Goal: Information Seeking & Learning: Check status

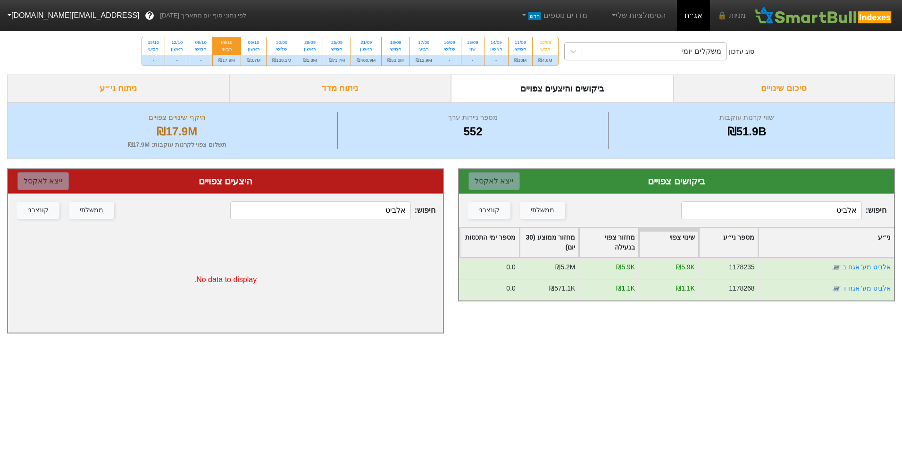
click at [620, 42] on div "משקלים יומי" at bounding box center [645, 51] width 162 height 18
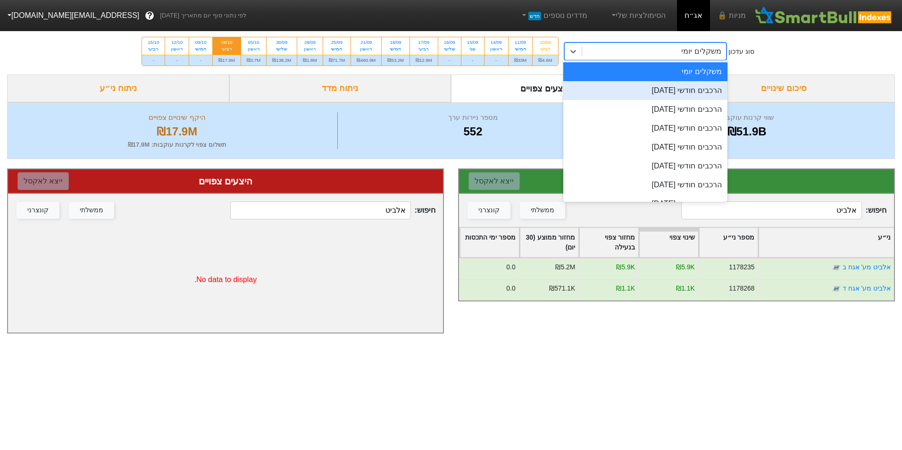
click at [658, 96] on div "הרכבים חודשי [DATE]" at bounding box center [645, 90] width 164 height 19
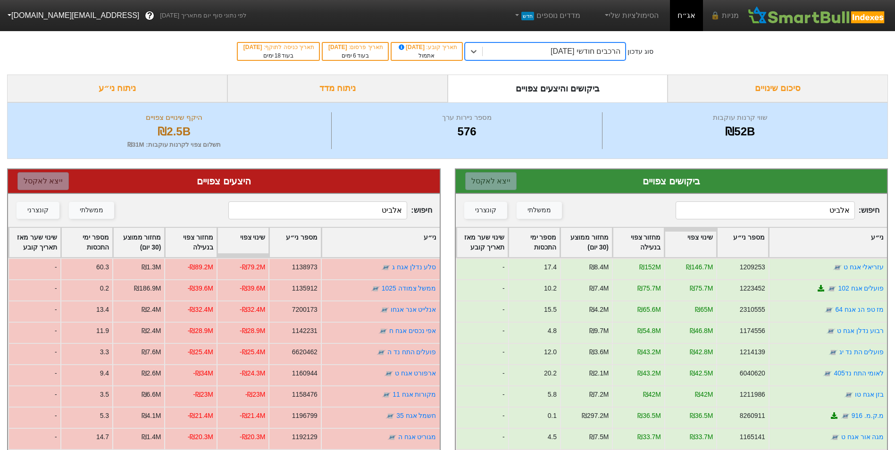
click at [354, 210] on input "אלביט" at bounding box center [317, 211] width 179 height 18
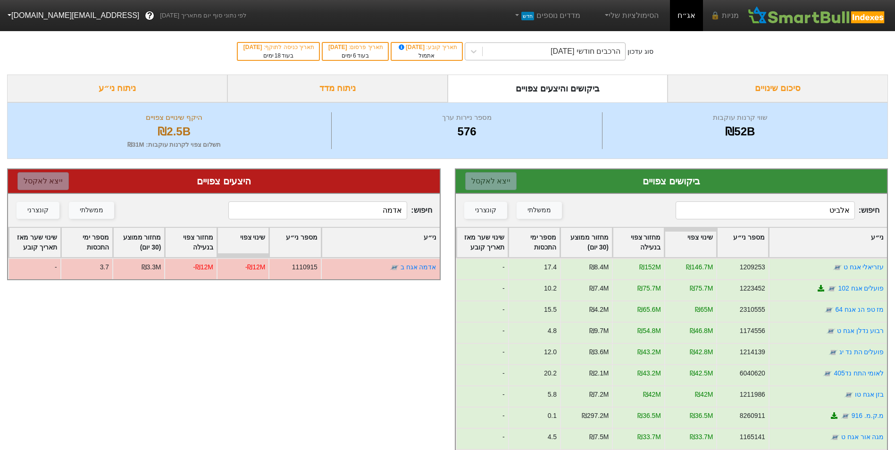
type input "אדמה"
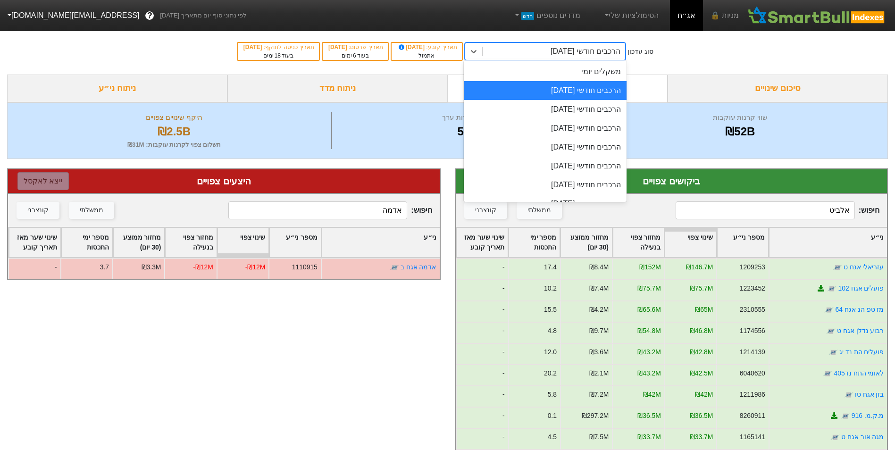
click at [521, 56] on div "הרכבים חודשי [DATE]" at bounding box center [554, 51] width 143 height 17
click at [563, 71] on div "משקלים יומי" at bounding box center [545, 71] width 163 height 19
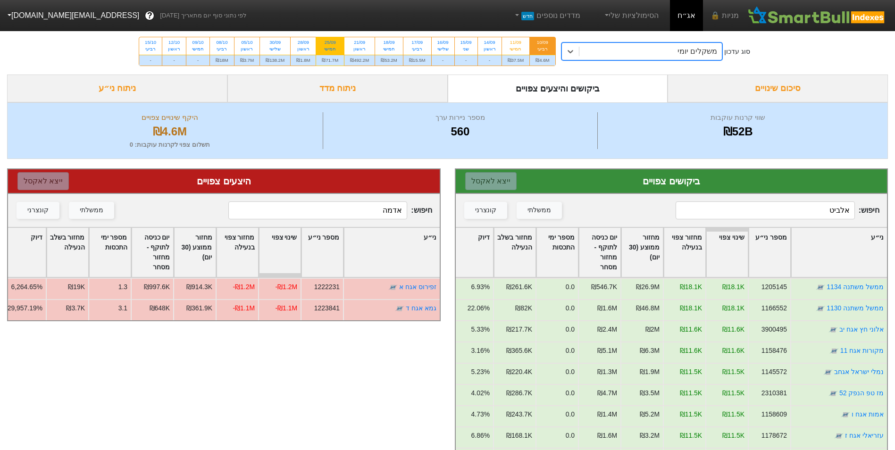
click at [327, 52] on div "חמישי" at bounding box center [330, 49] width 17 height 7
click at [327, 43] on input "25/09 חמישי ₪71.7M" at bounding box center [327, 40] width 6 height 6
radio input "true"
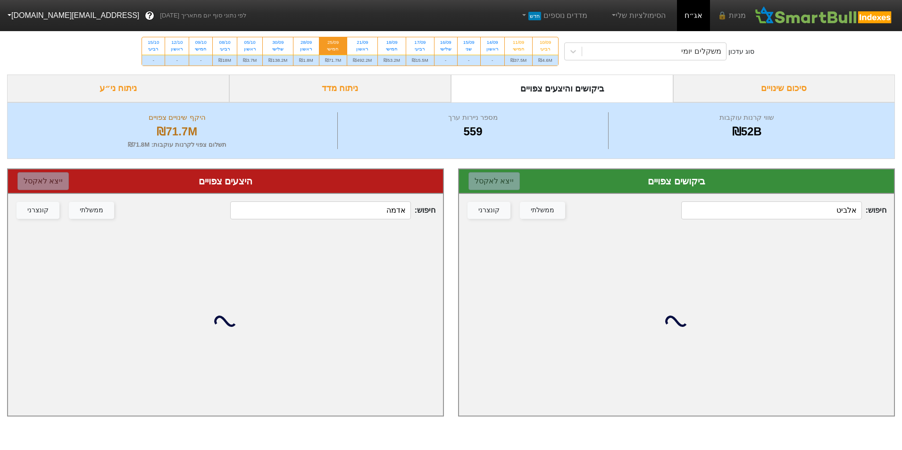
click at [740, 213] on input "אלביט" at bounding box center [771, 211] width 180 height 18
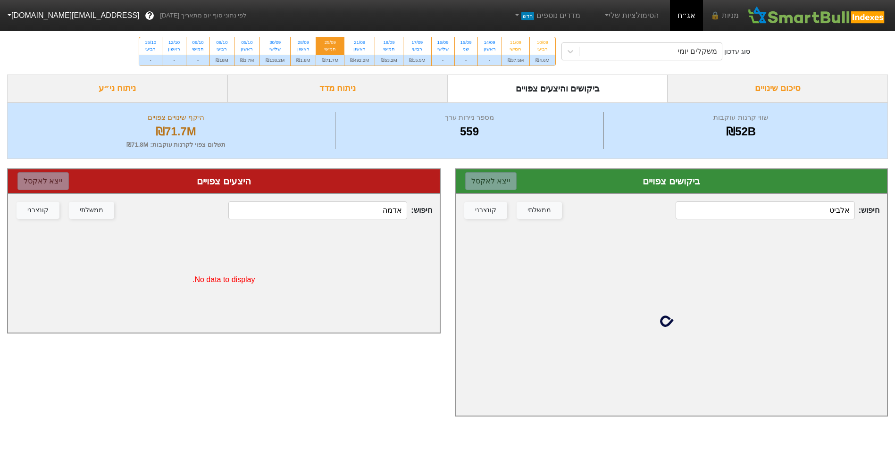
click at [740, 213] on input "אלביט" at bounding box center [765, 211] width 179 height 18
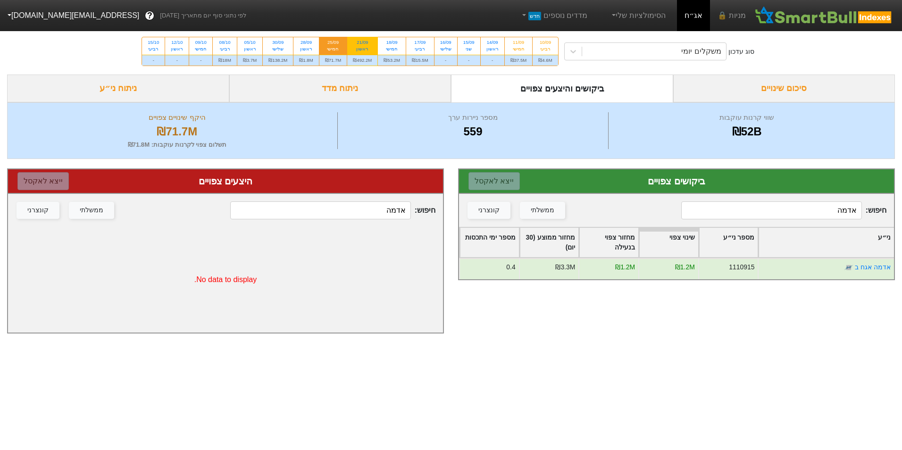
type input "אדמה"
click at [363, 52] on div "ראשון" at bounding box center [362, 49] width 19 height 7
click at [362, 43] on input "21/09 ראשון ₪492.2M" at bounding box center [359, 40] width 6 height 6
radio input "true"
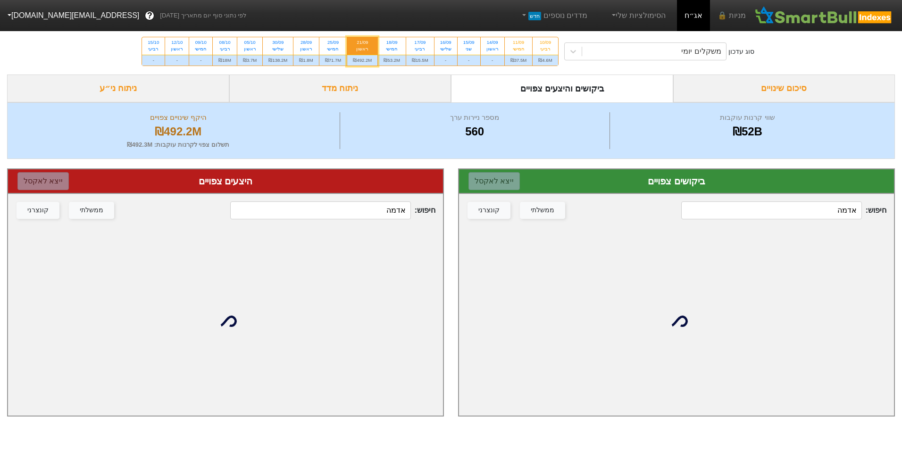
click at [820, 213] on input "אדמה" at bounding box center [771, 211] width 180 height 18
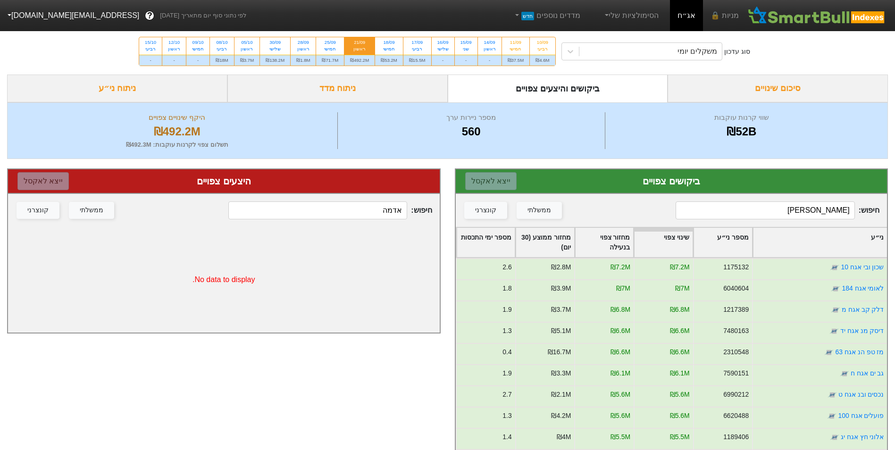
type input "אדמה"
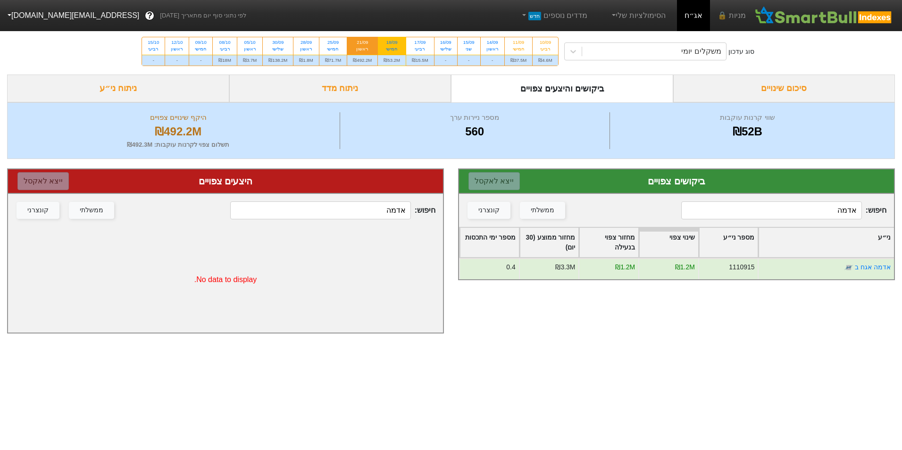
click at [400, 51] on div "חמישי" at bounding box center [392, 49] width 17 height 7
click at [392, 43] on input "18/09 חמישי ₪53.2M" at bounding box center [389, 40] width 6 height 6
radio input "true"
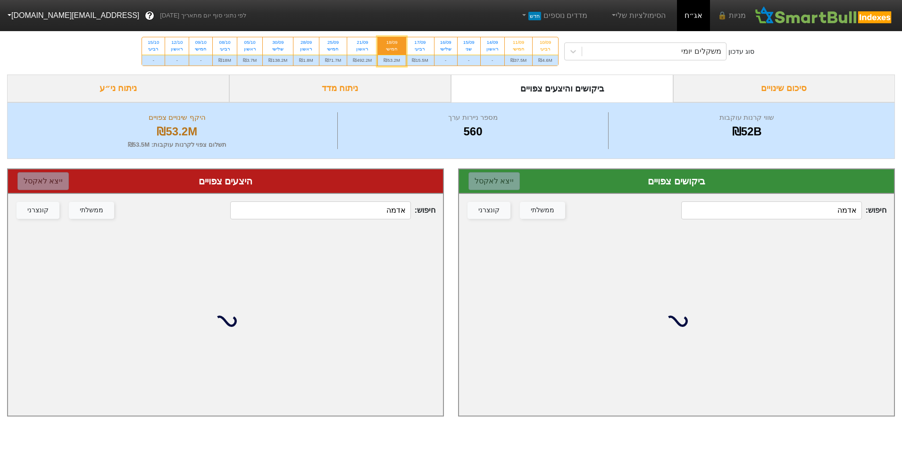
click at [829, 204] on input "אדמה" at bounding box center [771, 211] width 180 height 18
type input "אדמה"
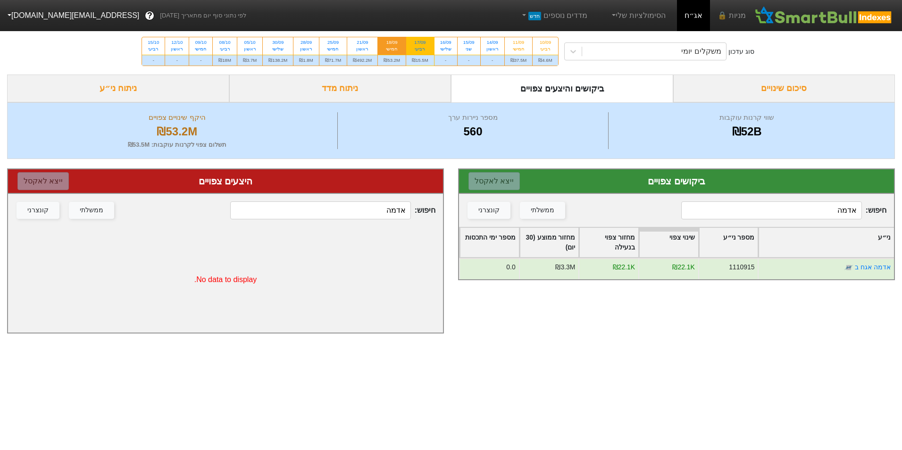
click at [420, 56] on div "₪15.5M" at bounding box center [420, 60] width 28 height 11
click at [420, 43] on input "17/09 רביעי ₪15.5M" at bounding box center [417, 40] width 6 height 6
radio input "true"
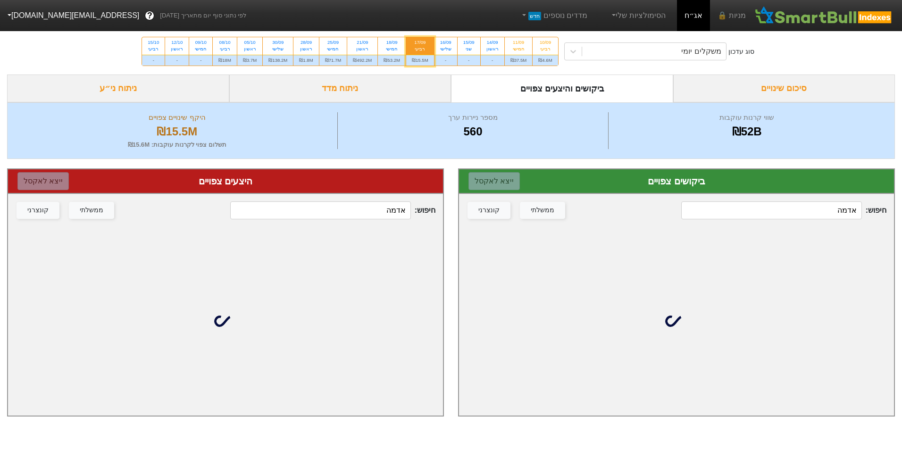
click at [789, 205] on input "אדמה" at bounding box center [771, 211] width 180 height 18
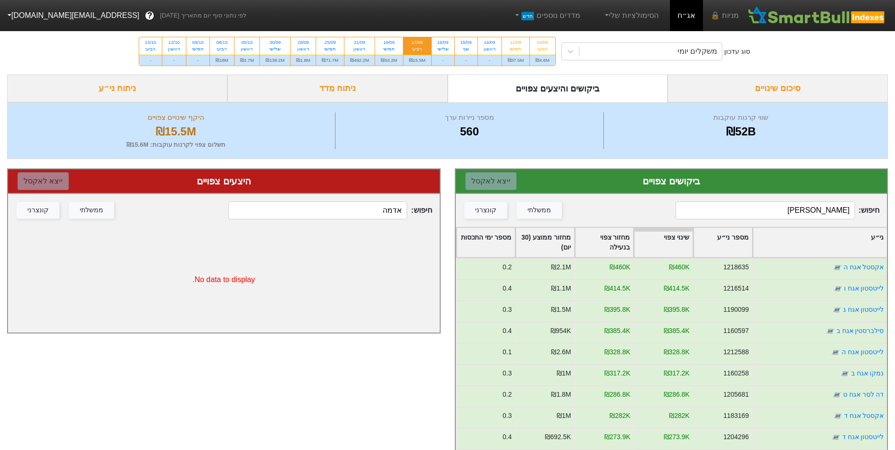
type input "אדמה"
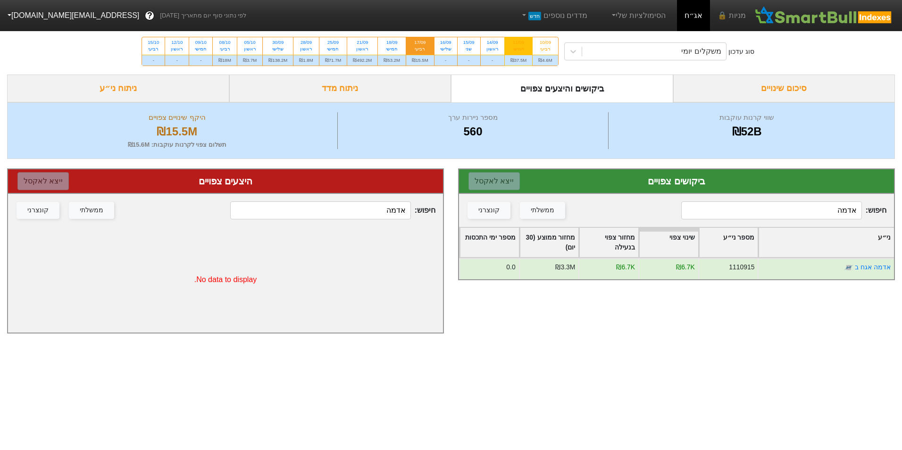
click at [524, 51] on div "חמישי" at bounding box center [519, 49] width 17 height 7
click at [519, 43] on input "11/09 חמישי ₪37.5M" at bounding box center [516, 40] width 6 height 6
radio input "true"
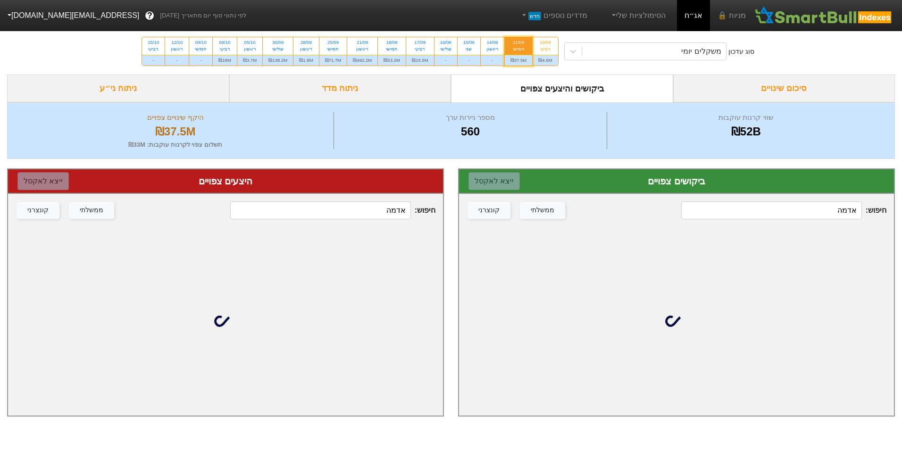
click at [800, 202] on input "אדמה" at bounding box center [771, 211] width 180 height 18
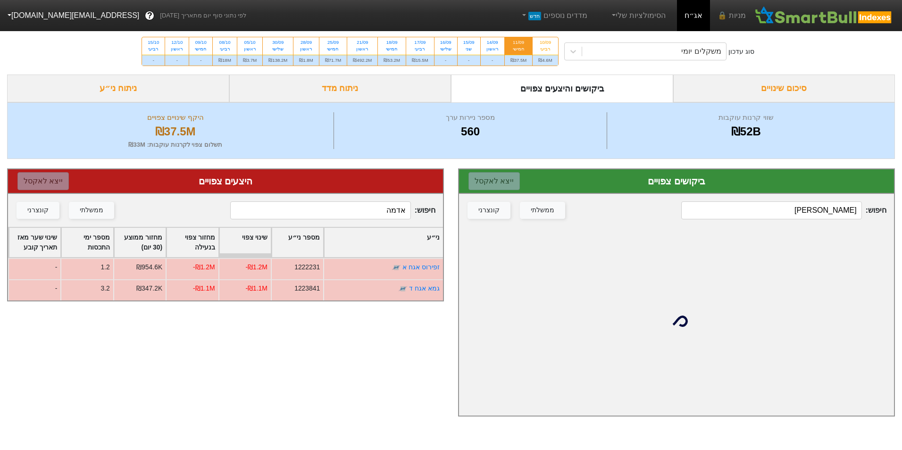
type input "אדמה"
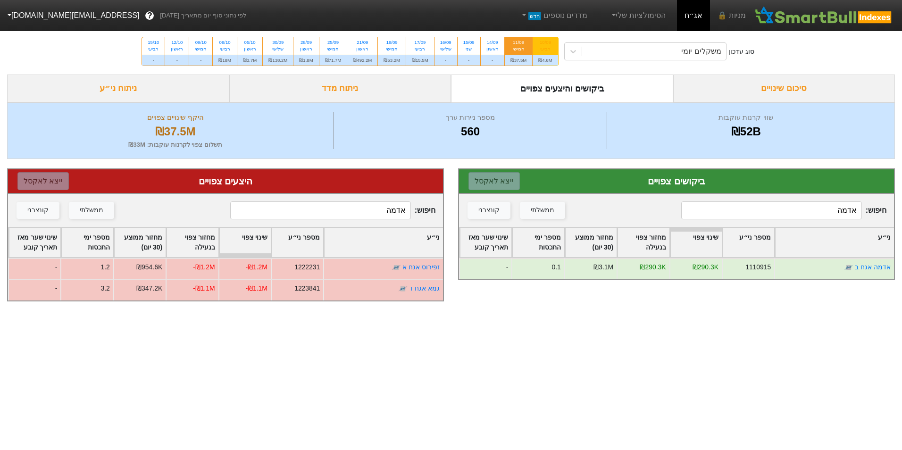
click at [551, 52] on div "רביעי" at bounding box center [545, 49] width 14 height 7
click at [546, 43] on input "10/09 רביעי ₪4.6M" at bounding box center [542, 40] width 6 height 6
radio input "true"
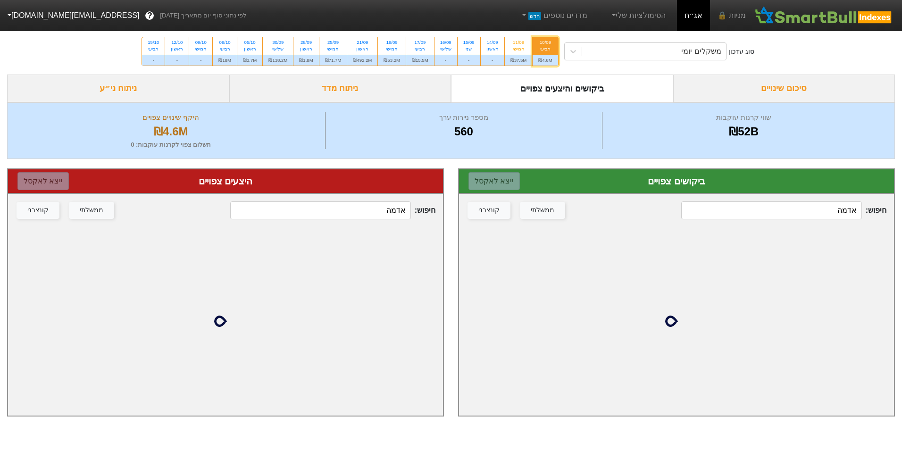
click at [830, 215] on input "אדמה" at bounding box center [771, 211] width 180 height 18
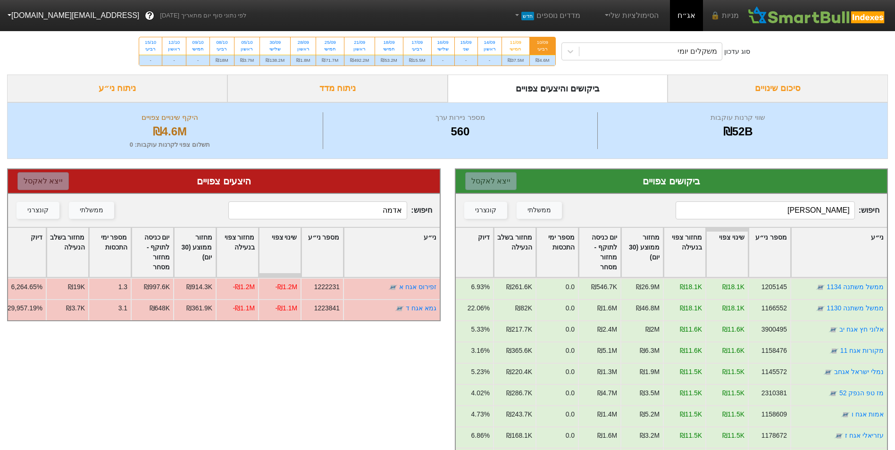
type input "אדמה"
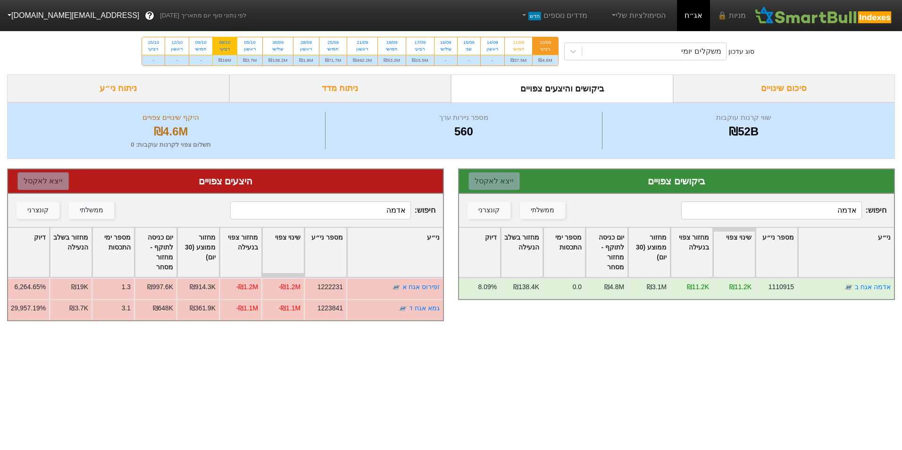
click at [228, 51] on div "רביעי" at bounding box center [225, 49] width 13 height 7
click at [225, 43] on input "08/10 רביעי ₪18M" at bounding box center [222, 40] width 6 height 6
radio input "true"
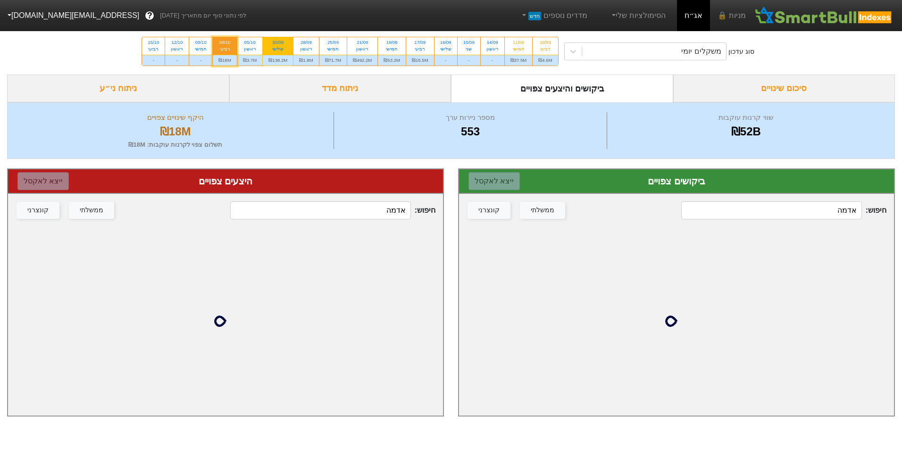
click at [283, 58] on div "₪138.2M" at bounding box center [278, 60] width 30 height 11
click at [278, 43] on input "30/09 שלישי ₪138.2M" at bounding box center [275, 40] width 6 height 6
radio input "true"
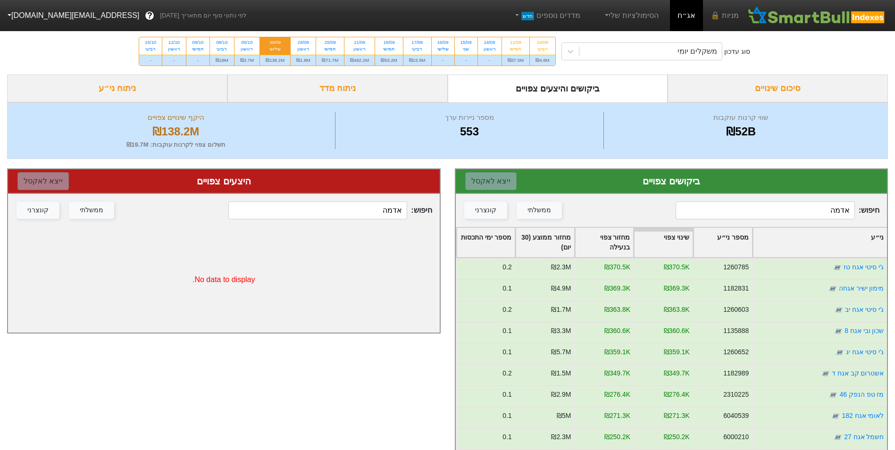
click at [782, 217] on input "אדמה" at bounding box center [765, 211] width 179 height 18
click at [780, 214] on input "אדמה" at bounding box center [765, 211] width 179 height 18
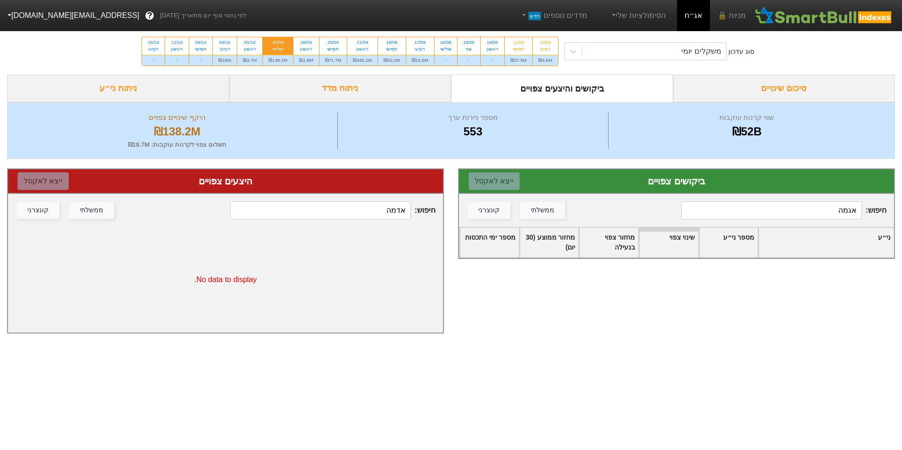
click at [828, 210] on input "אגמה" at bounding box center [771, 211] width 180 height 18
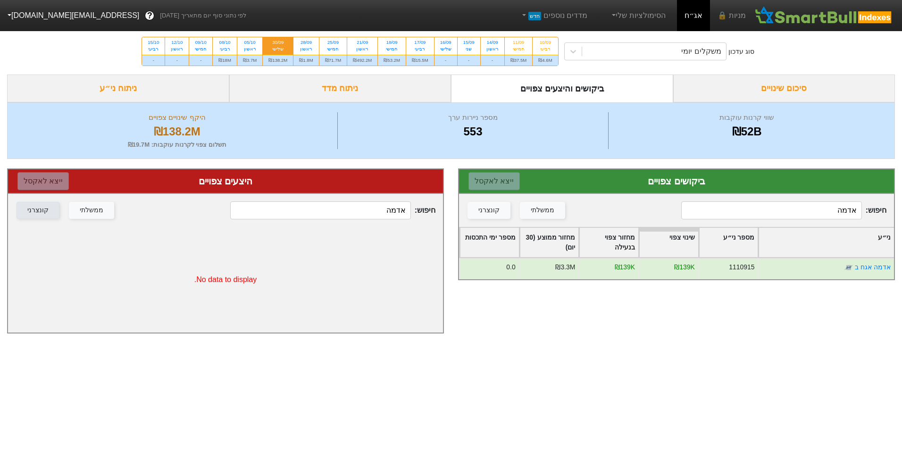
type input "אדמה"
